Goal: Find specific page/section: Find specific page/section

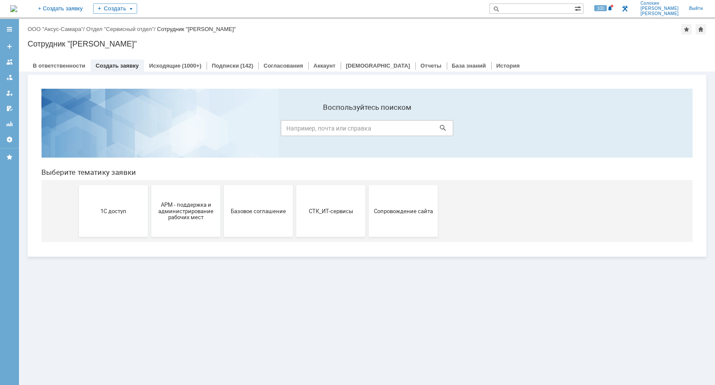
click at [17, 12] on img at bounding box center [13, 8] width 7 height 7
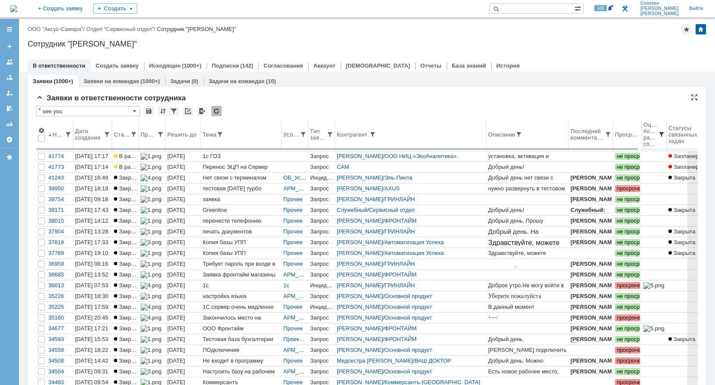
drag, startPoint x: 682, startPoint y: 134, endPoint x: 660, endPoint y: 134, distance: 21.6
click at [659, 134] on body "Идет загрузка, пожалуйста, подождите. На домашнюю + Создать заявку Создать 100 …" at bounding box center [357, 192] width 715 height 385
